Goal: Task Accomplishment & Management: Manage account settings

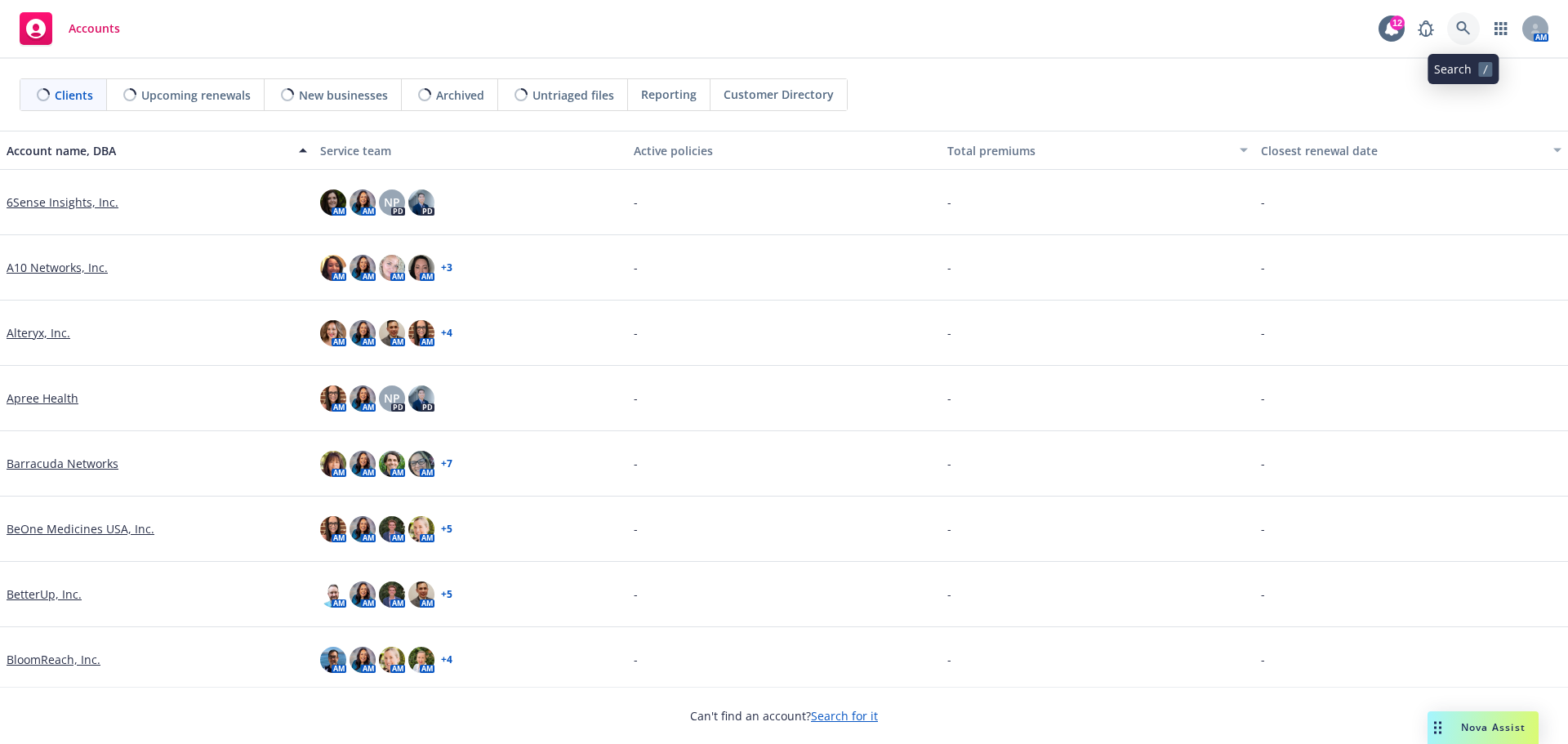
click at [1464, 22] on icon at bounding box center [1463, 28] width 15 height 15
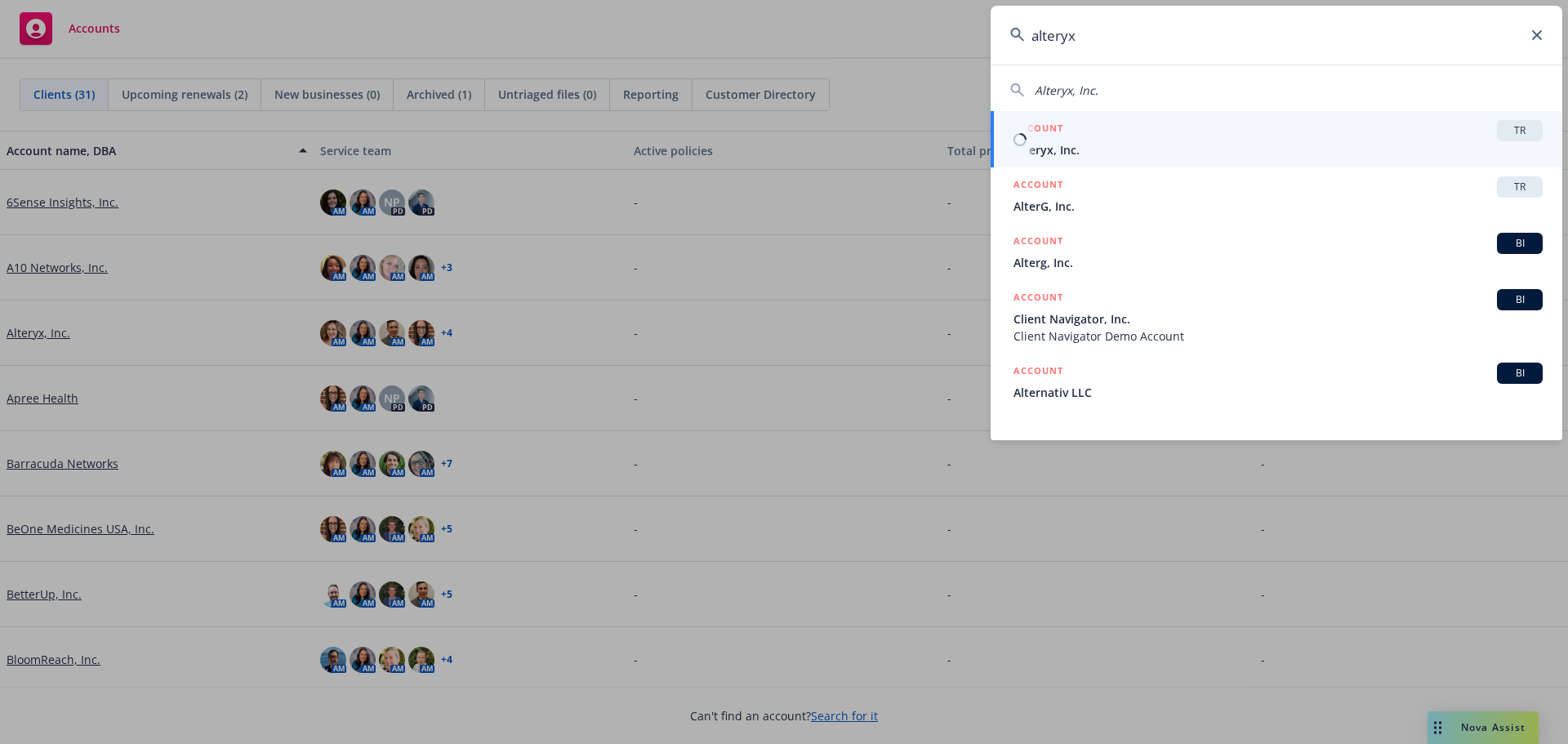
type input "alteryx"
click at [1060, 136] on h5 "ACCOUNT" at bounding box center [1039, 130] width 50 height 20
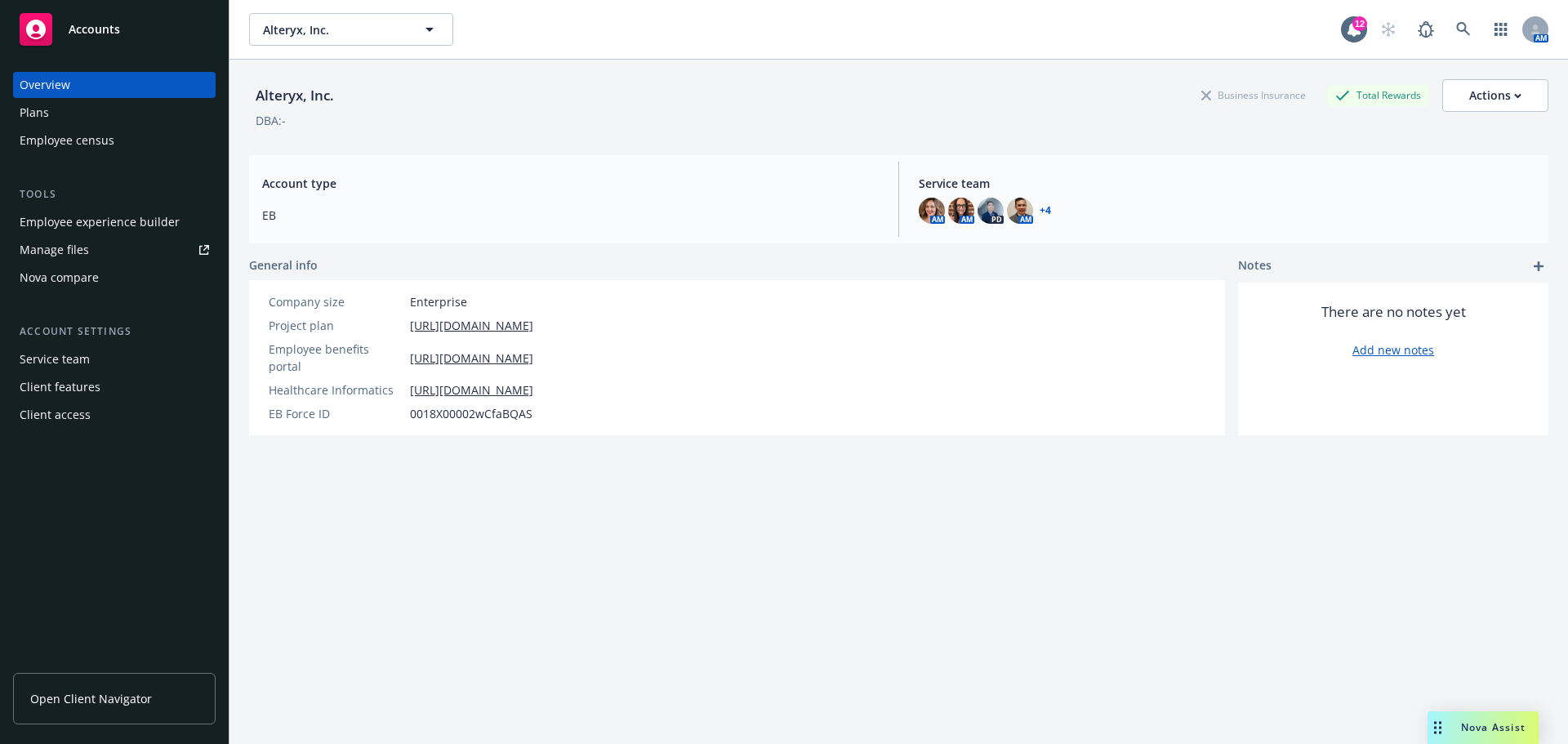
click at [119, 689] on link "Open Client Navigator" at bounding box center [114, 698] width 202 height 52
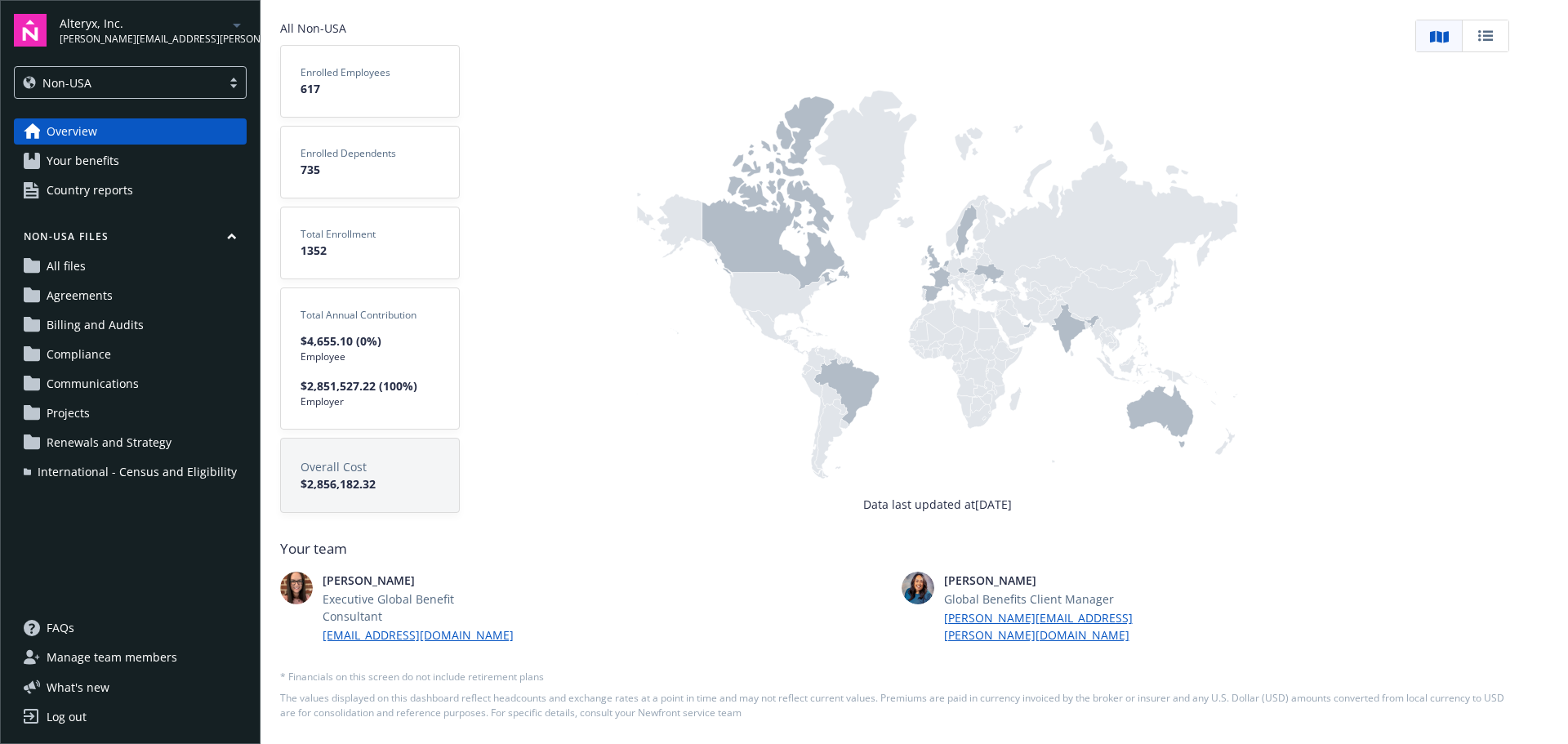
click at [91, 653] on span "Manage team members" at bounding box center [112, 657] width 131 height 26
